Goal: Browse casually

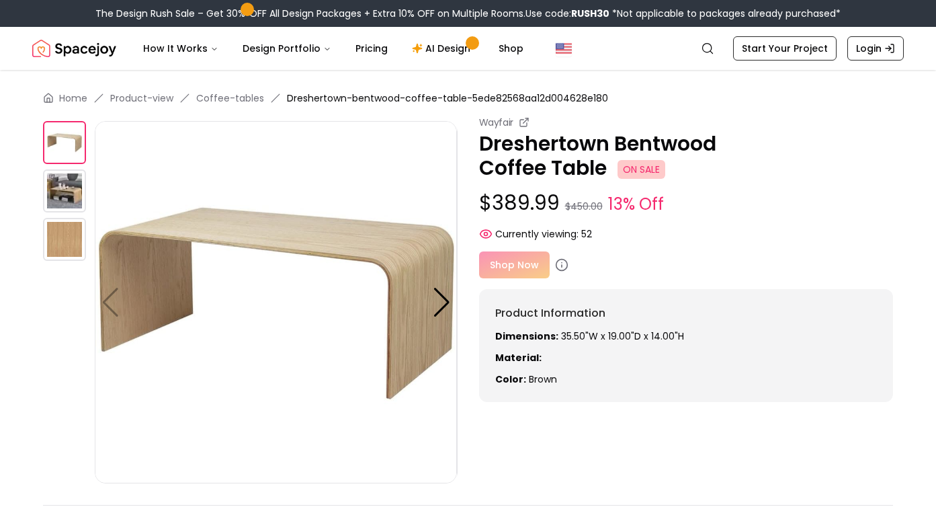
click at [71, 188] on img at bounding box center [64, 190] width 43 height 43
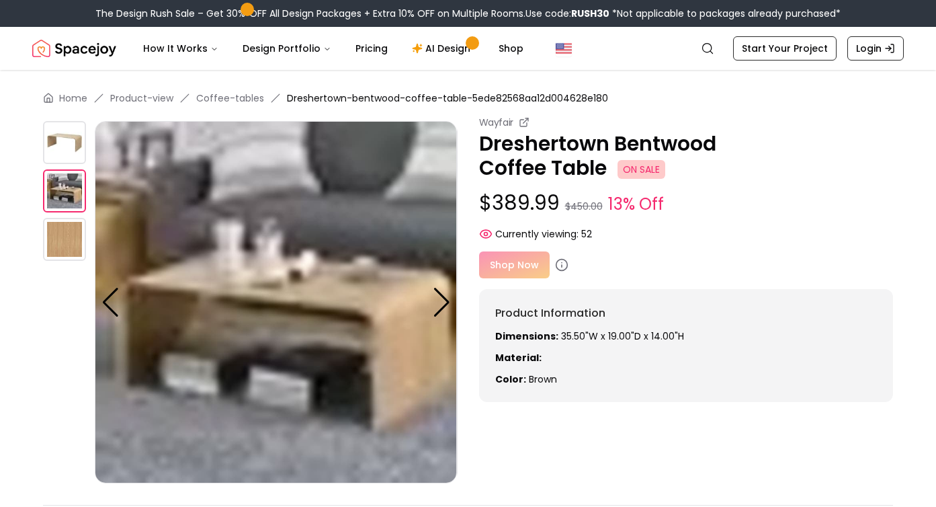
click at [67, 246] on img at bounding box center [64, 239] width 43 height 43
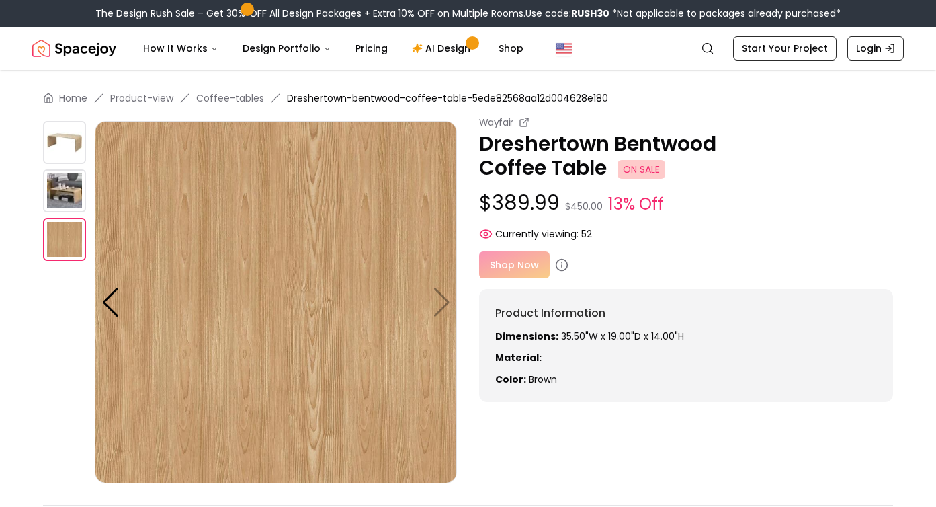
click at [60, 144] on img at bounding box center [64, 142] width 43 height 43
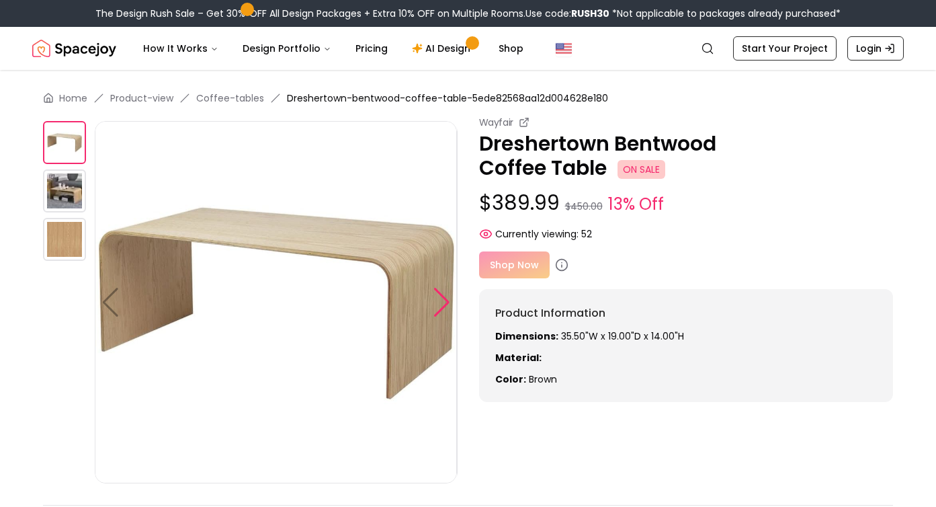
click at [440, 306] on div at bounding box center [442, 303] width 18 height 30
click at [444, 300] on div at bounding box center [442, 303] width 18 height 30
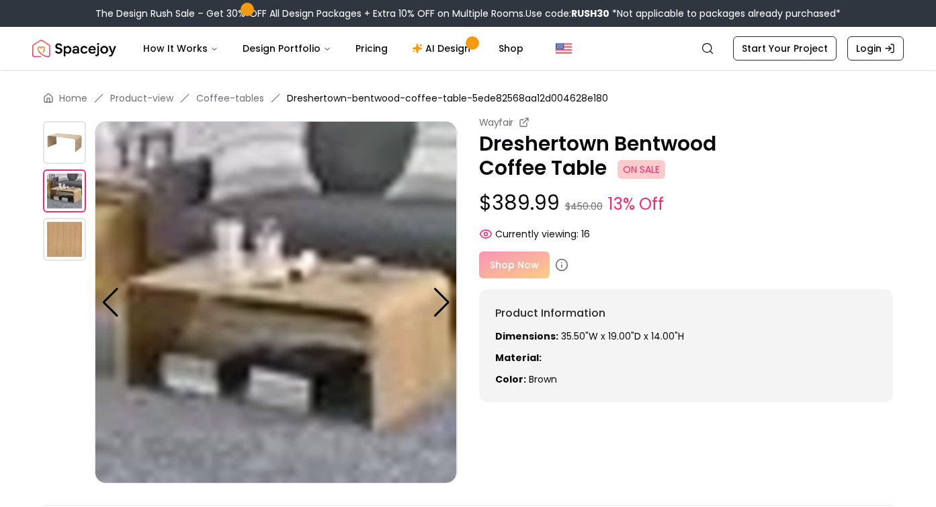
click at [444, 301] on div at bounding box center [442, 303] width 18 height 30
